Goal: Transaction & Acquisition: Purchase product/service

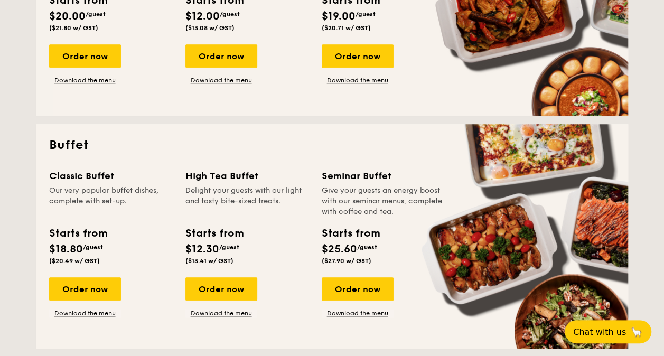
scroll to position [370, 0]
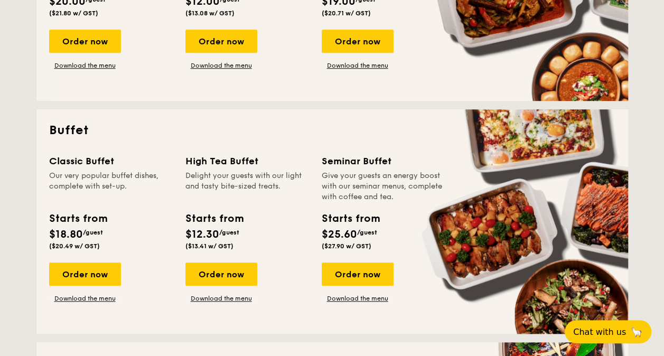
click at [80, 304] on div "Classic Buffet Our very popular buffet dishes, complete with set-up. Starts fro…" at bounding box center [332, 237] width 566 height 167
click at [74, 298] on link "Download the menu" at bounding box center [85, 298] width 72 height 8
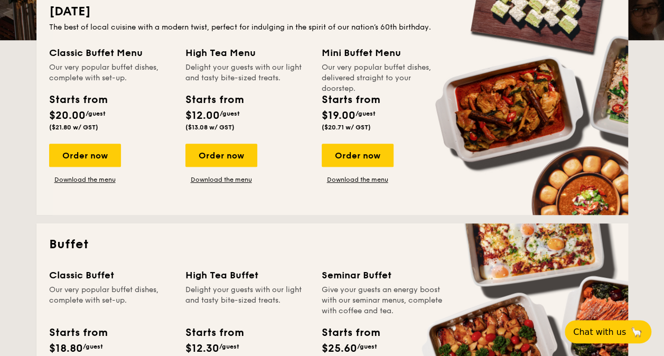
scroll to position [158, 0]
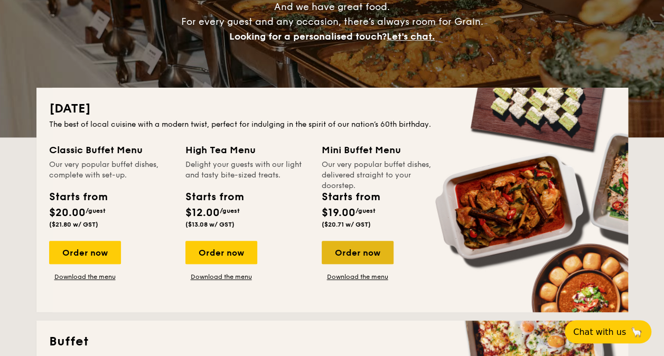
click at [364, 249] on div "Order now" at bounding box center [358, 252] width 72 height 23
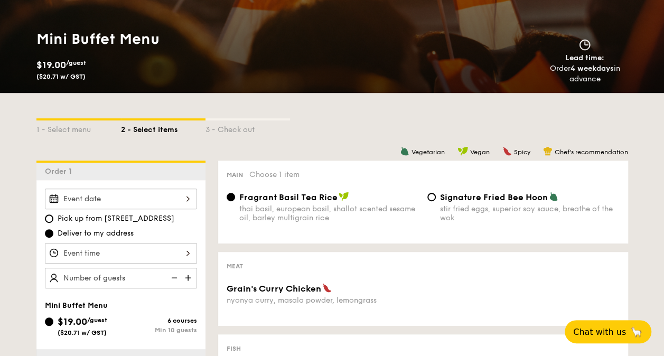
scroll to position [158, 0]
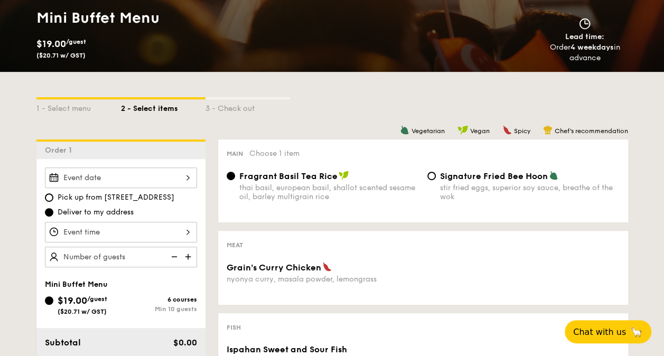
click at [189, 260] on img at bounding box center [189, 257] width 16 height 20
click at [177, 257] on img at bounding box center [173, 257] width 16 height 20
type input "15 guests"
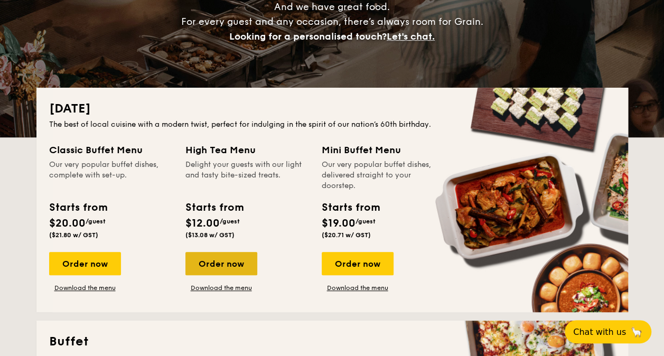
click at [230, 260] on div "Order now" at bounding box center [221, 263] width 72 height 23
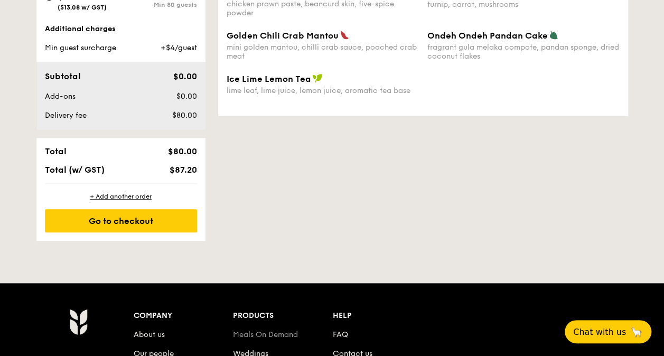
scroll to position [634, 0]
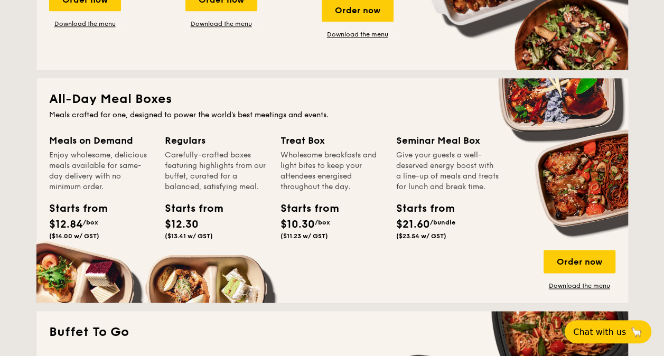
scroll to position [158, 0]
